Goal: Information Seeking & Learning: Learn about a topic

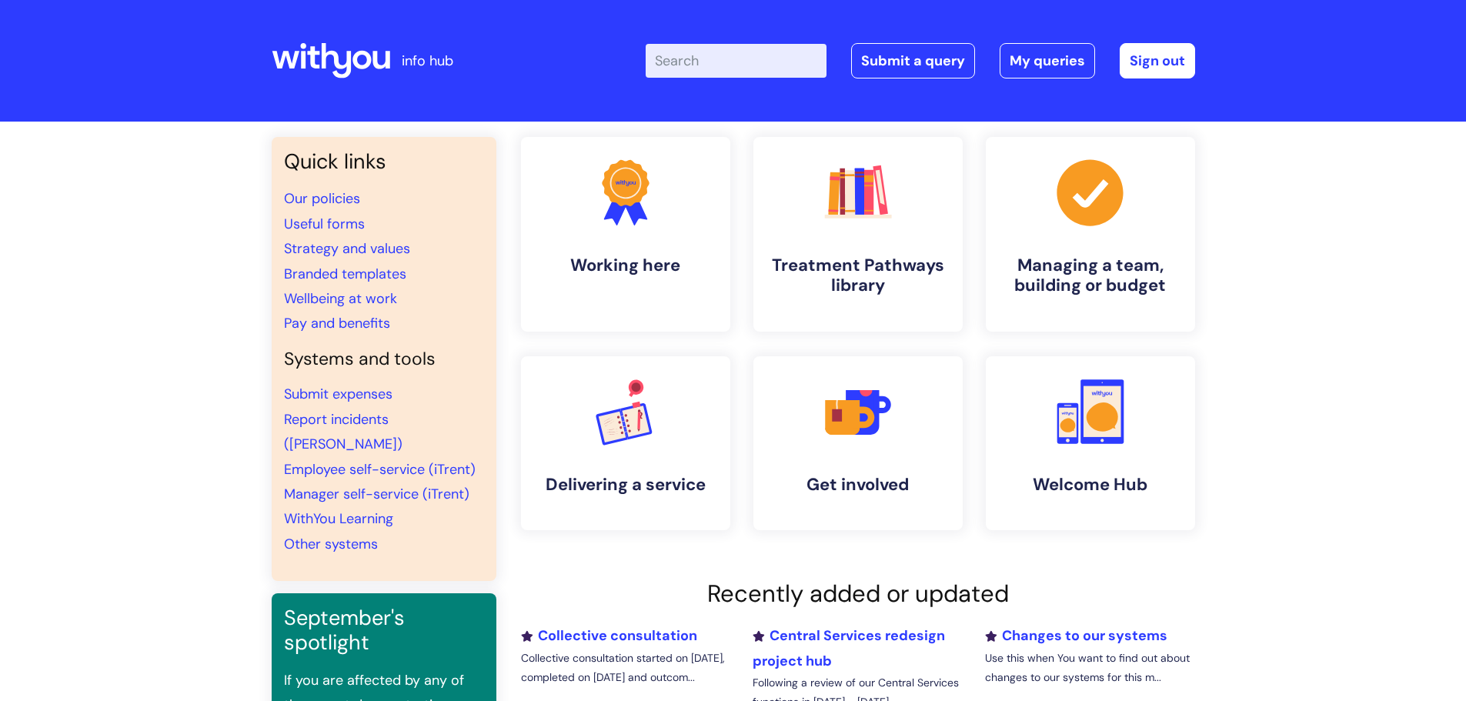
click at [764, 62] on input "Enter your search term here..." at bounding box center [736, 61] width 181 height 34
type input "ideas and innovation"
click button "Search" at bounding box center [0, 0] width 0 height 0
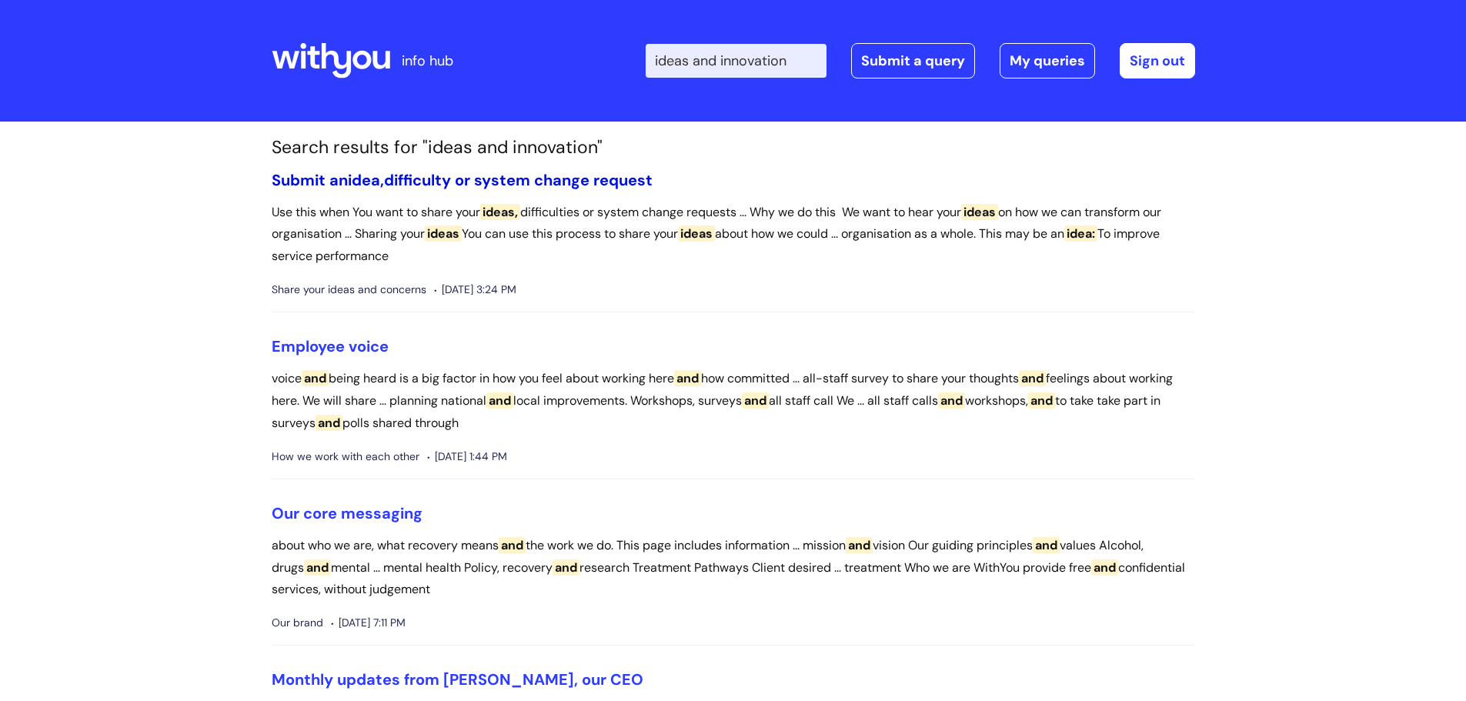
click at [439, 179] on link "Submit an idea, difficulty or system change request" at bounding box center [462, 180] width 381 height 20
